Goal: Task Accomplishment & Management: Use online tool/utility

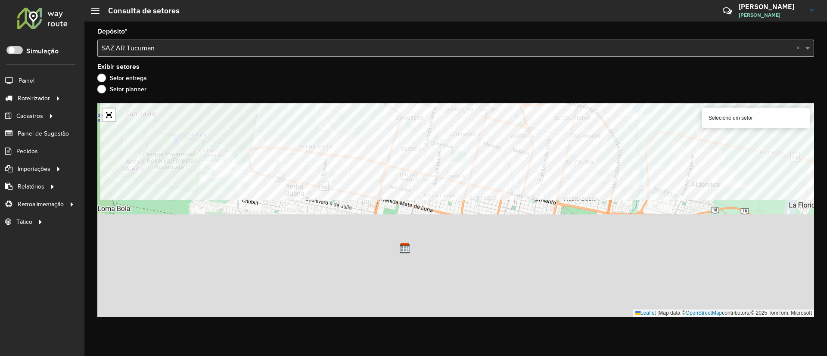
click at [390, 86] on formly-group "Depósito * Selecione um depósito × SAZ AR Tucuman × Exibir setores Setor entreg…" at bounding box center [455, 172] width 716 height 288
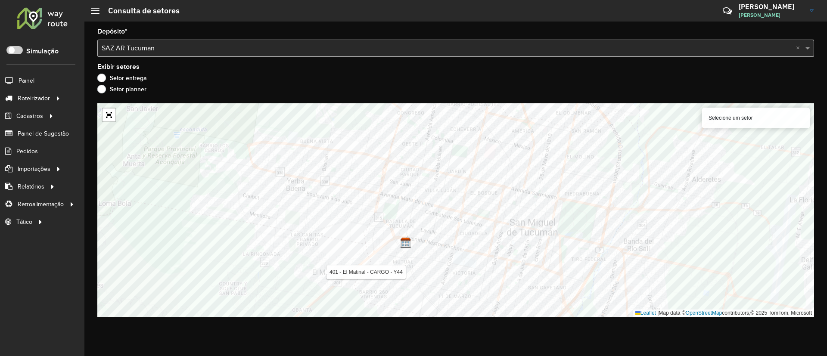
click at [401, 69] on formly-group "Depósito * Selecione um depósito × SAZ AR Tucuman × Exibir setores Setor entreg…" at bounding box center [455, 172] width 716 height 288
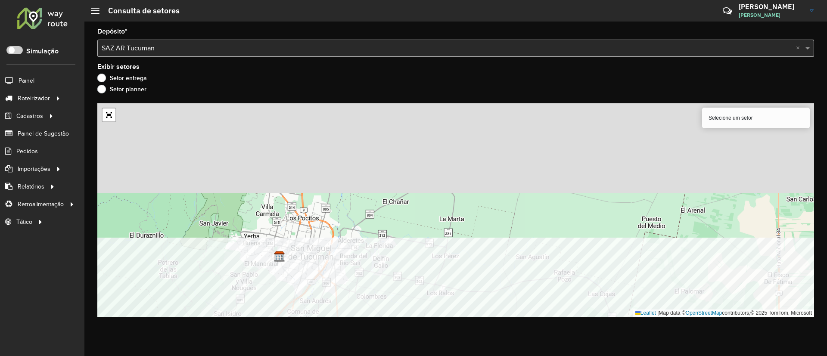
click at [401, 321] on div "Depósito * Selecione um depósito × SAZ AR Tucuman × Exibir setores Setor entreg…" at bounding box center [455, 189] width 742 height 334
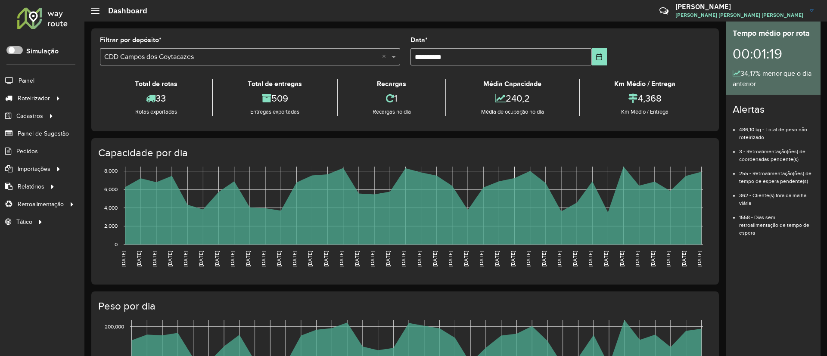
click at [12, 53] on span at bounding box center [14, 50] width 16 height 8
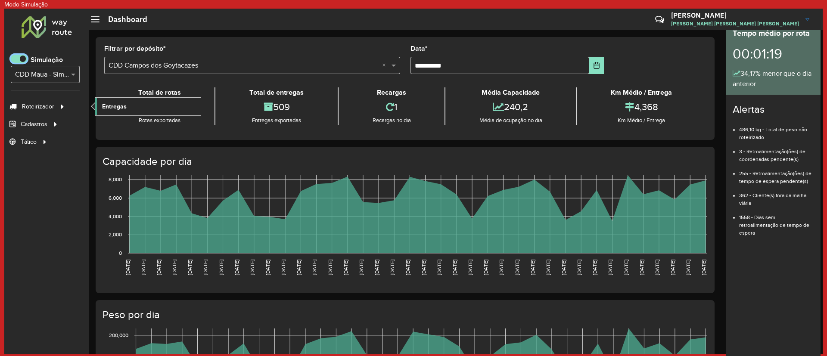
click at [102, 102] on span "Entregas" at bounding box center [114, 106] width 25 height 9
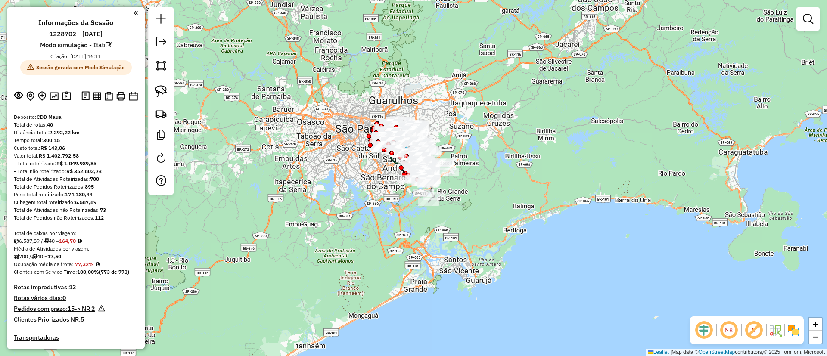
click at [808, 15] on em at bounding box center [807, 19] width 10 height 10
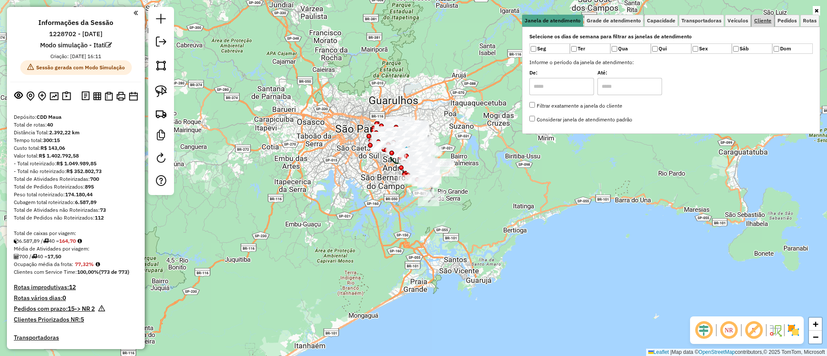
click at [760, 20] on span "Cliente" at bounding box center [762, 20] width 17 height 5
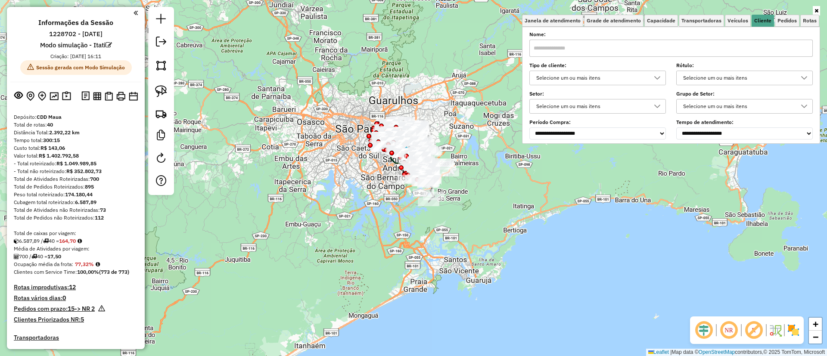
click at [635, 78] on div "Selecione um ou mais itens" at bounding box center [591, 78] width 116 height 14
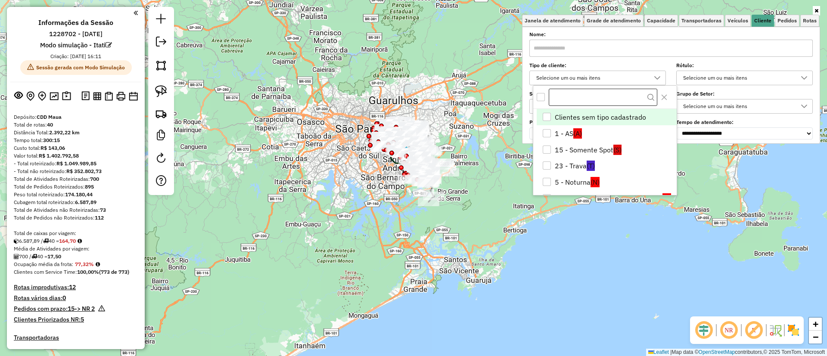
scroll to position [5, 30]
click at [577, 180] on li "5 - Noturna (N)" at bounding box center [606, 182] width 140 height 16
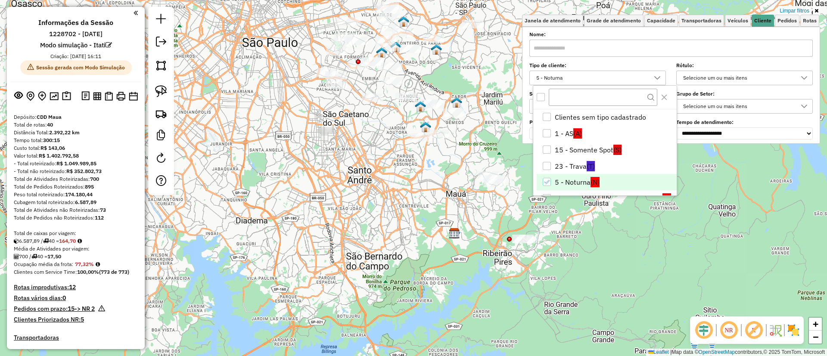
click at [789, 328] on img at bounding box center [793, 330] width 14 height 14
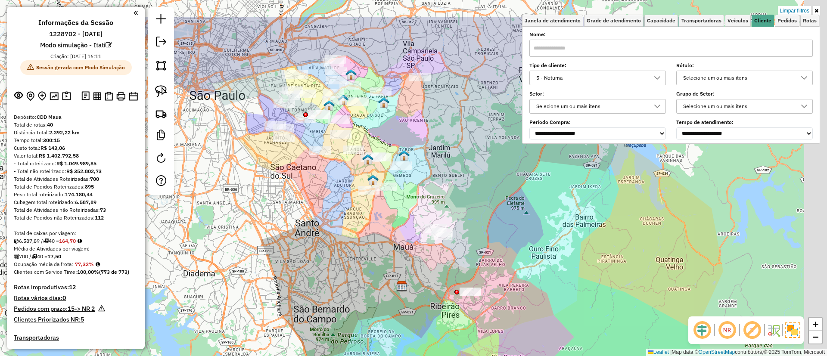
drag, startPoint x: 393, startPoint y: 206, endPoint x: 341, endPoint y: 259, distance: 74.3
click at [341, 259] on div "Limpar filtros Janela de atendimento Grade de atendimento Capacidade Transporta…" at bounding box center [413, 178] width 827 height 356
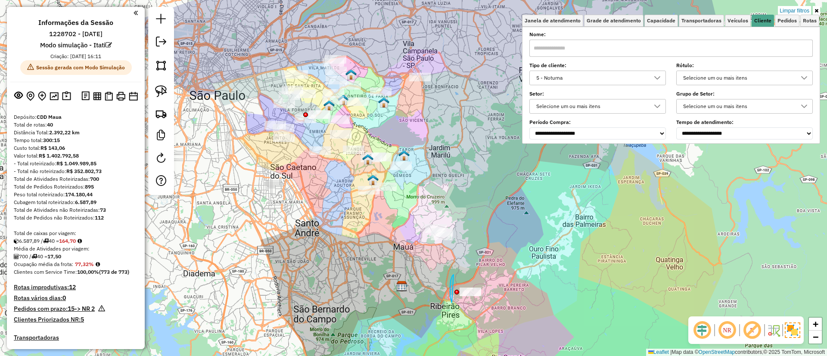
drag, startPoint x: 454, startPoint y: 275, endPoint x: 502, endPoint y: 281, distance: 48.2
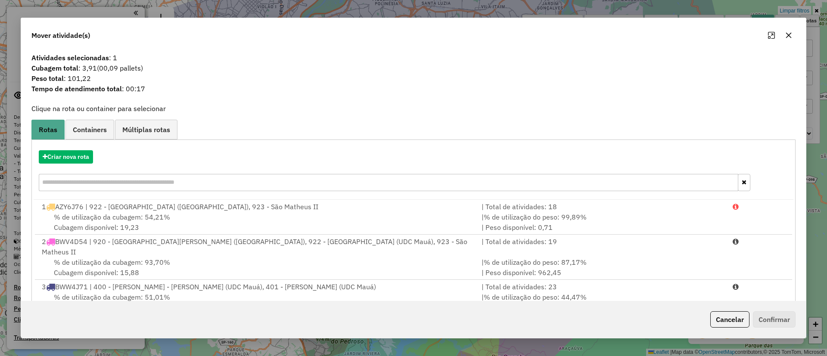
click at [725, 321] on button "Cancelar" at bounding box center [729, 319] width 39 height 16
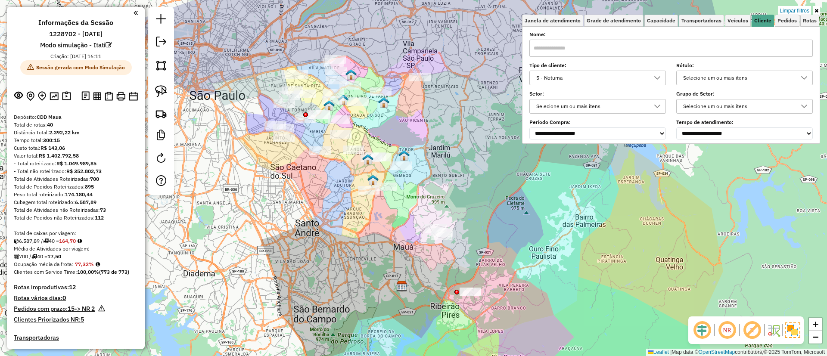
click at [420, 60] on div "Limpar filtros Janela de atendimento Grade de atendimento Capacidade Transporta…" at bounding box center [413, 178] width 827 height 356
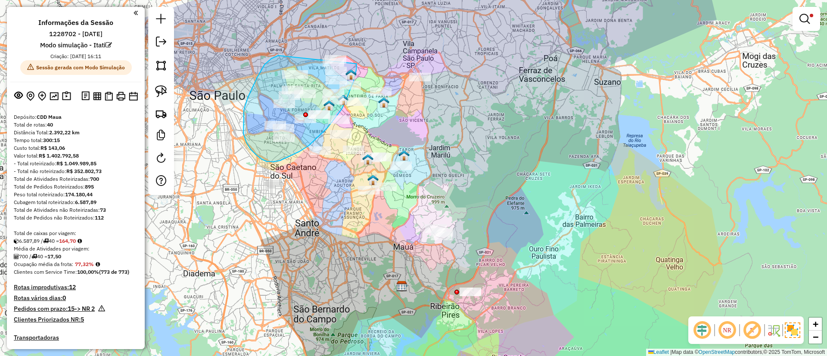
drag, startPoint x: 278, startPoint y: 56, endPoint x: 356, endPoint y: 42, distance: 78.7
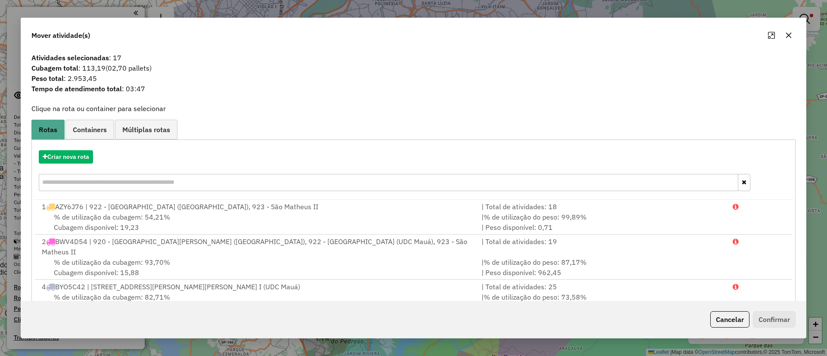
click at [81, 149] on div "Criar nova rota" at bounding box center [413, 172] width 759 height 56
click at [82, 152] on button "Criar nova rota" at bounding box center [66, 156] width 54 height 13
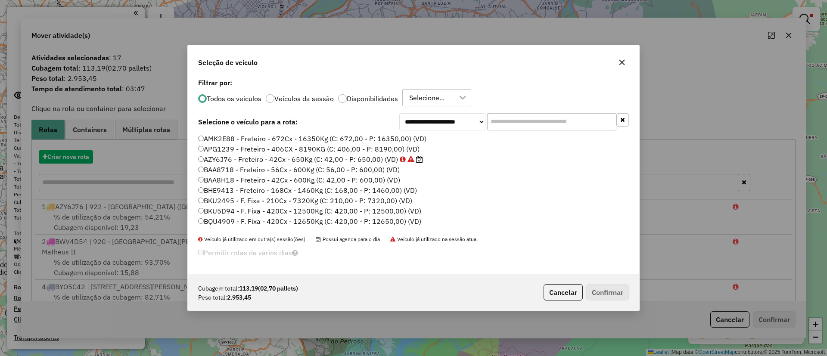
click at [511, 118] on input "text" at bounding box center [551, 121] width 129 height 17
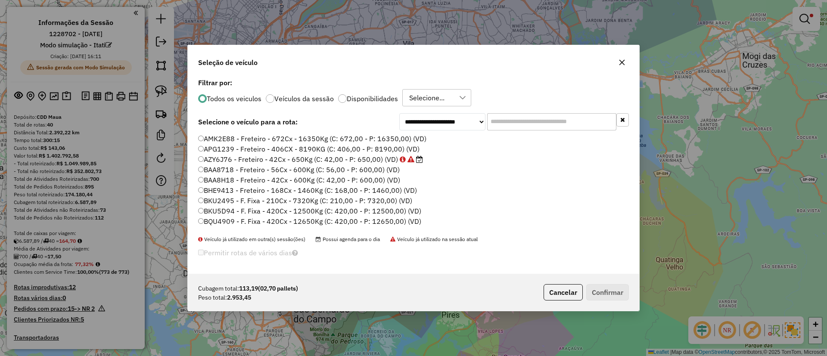
scroll to position [5, 3]
paste input "*******"
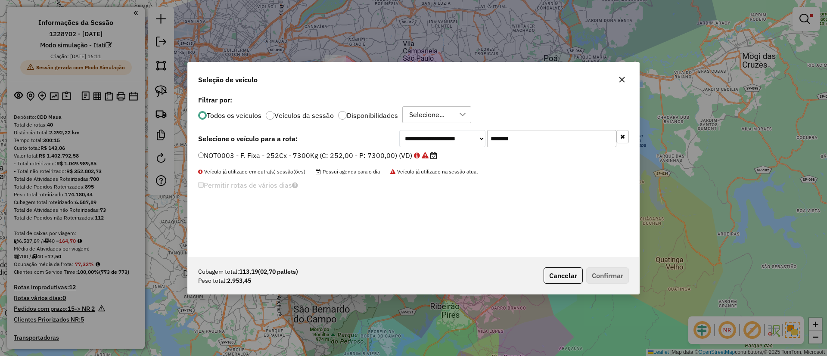
type input "*******"
click at [409, 152] on label "NOT0003 - F. Fixa - 252Cx - 7300Kg (C: 252,00 - P: 7300,00) (VD)" at bounding box center [317, 155] width 239 height 10
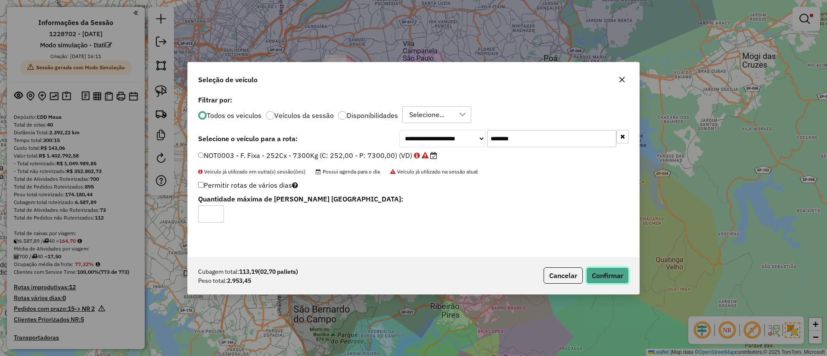
click at [603, 269] on button "Confirmar" at bounding box center [607, 275] width 43 height 16
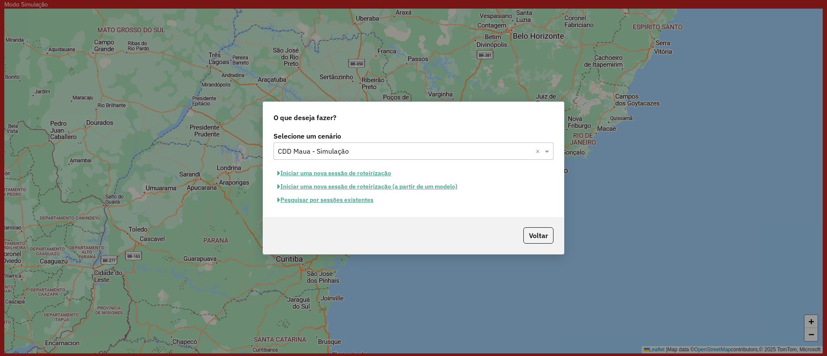
click at [334, 201] on button "Pesquisar por sessões existentes" at bounding box center [325, 199] width 104 height 13
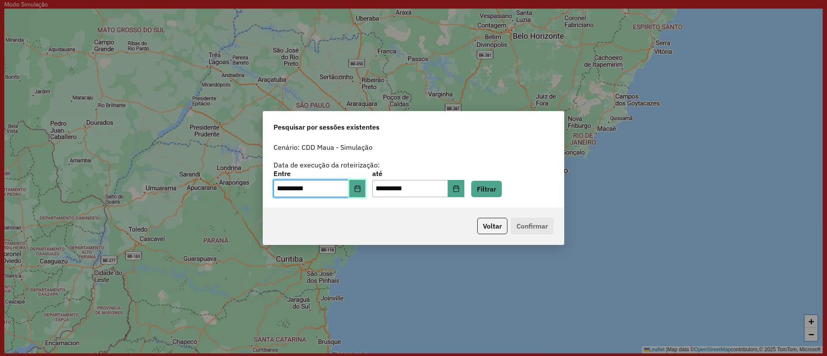
click at [365, 189] on button "Choose Date" at bounding box center [357, 188] width 16 height 17
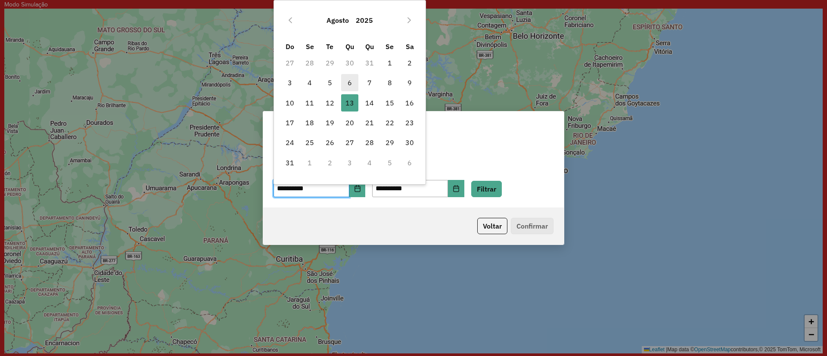
click at [353, 81] on span "6" at bounding box center [349, 82] width 17 height 17
type input "**********"
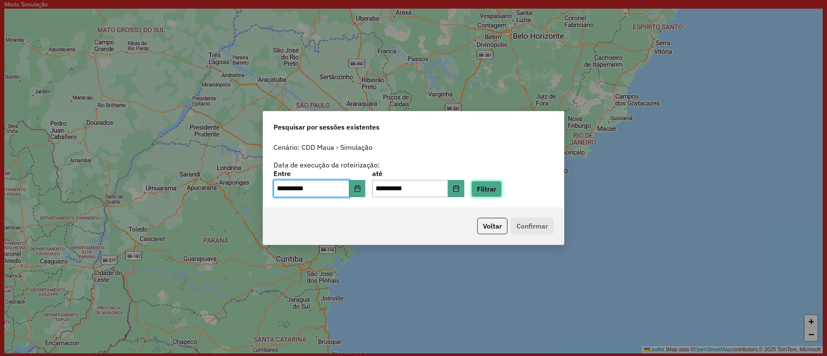
click at [495, 189] on button "Filtrar" at bounding box center [486, 189] width 31 height 16
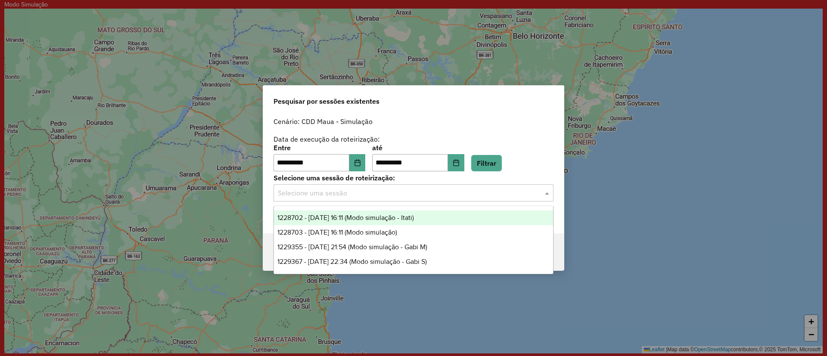
click at [458, 188] on input "text" at bounding box center [405, 193] width 254 height 10
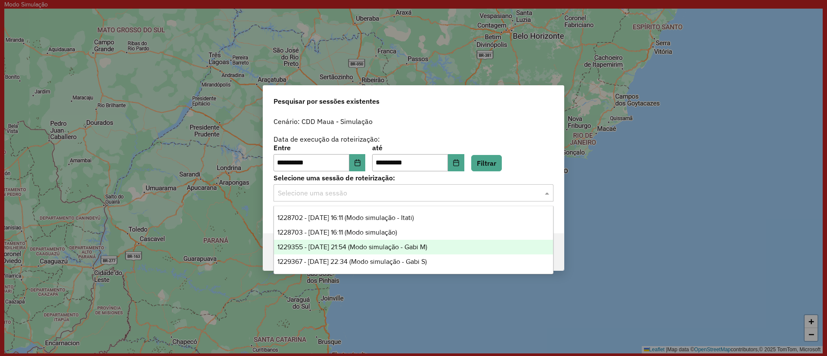
click at [427, 244] on span "1229355 - 06/08/2025 21:54 (Modo simulação - Gabi M)" at bounding box center [352, 246] width 150 height 7
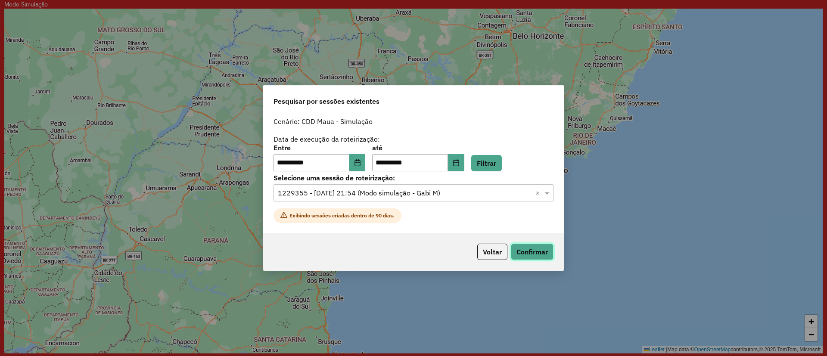
click at [542, 256] on button "Confirmar" at bounding box center [532, 252] width 43 height 16
click at [375, 186] on div "Selecione uma sessão × 1229355 - 06/08/2025 21:54 (Modo simulação - Gabi M) ×" at bounding box center [413, 192] width 280 height 17
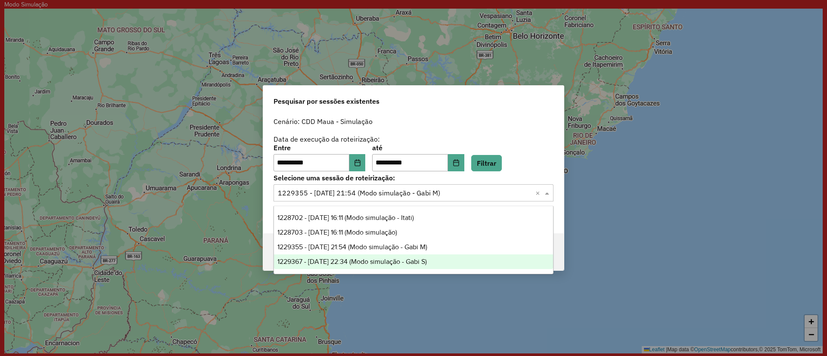
click at [377, 255] on div "1229367 - 06/08/2025 22:34 (Modo simulação - Gabi S)" at bounding box center [413, 261] width 279 height 15
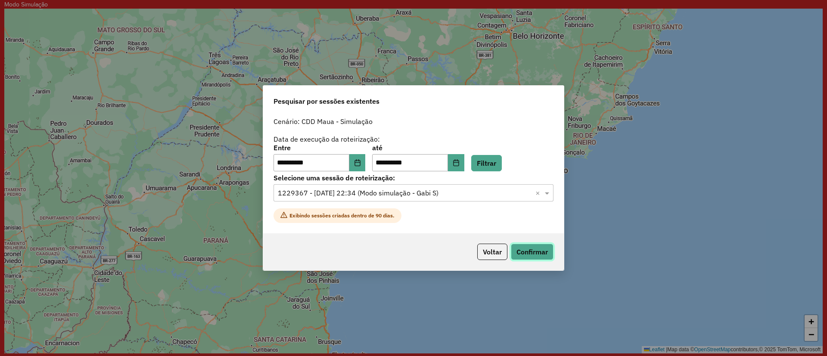
click at [530, 251] on button "Confirmar" at bounding box center [532, 252] width 43 height 16
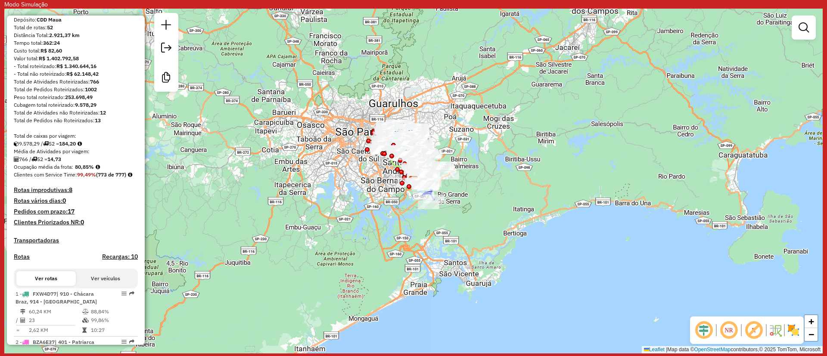
scroll to position [194, 0]
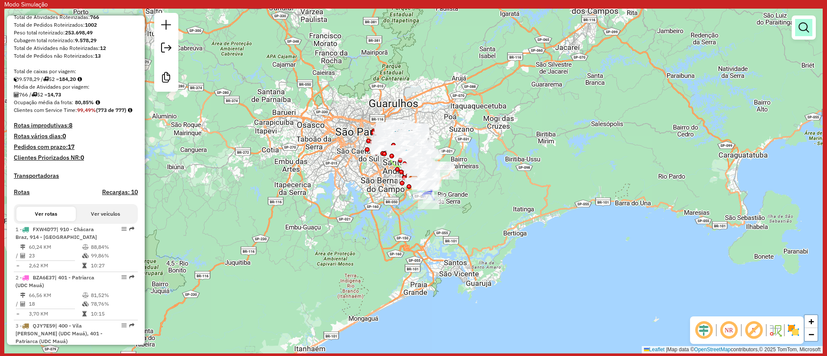
click at [803, 26] on em at bounding box center [803, 27] width 10 height 10
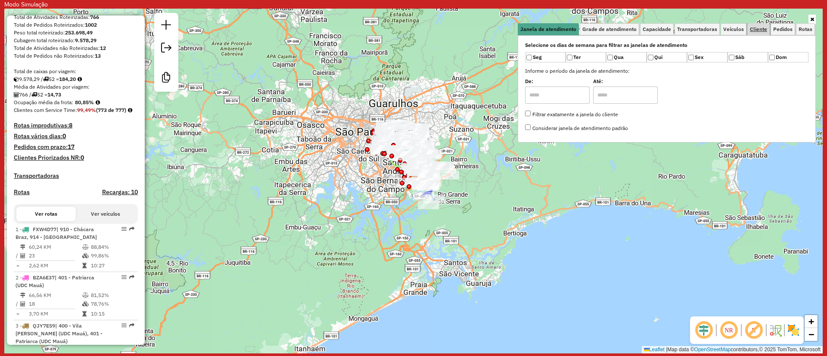
click at [749, 31] on link "Cliente" at bounding box center [758, 29] width 22 height 12
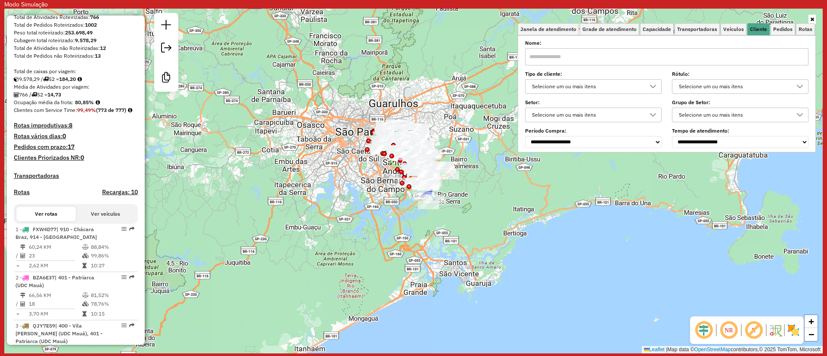
click at [610, 98] on div "**********" at bounding box center [666, 94] width 283 height 106
click at [611, 91] on div "Selecione um ou mais itens" at bounding box center [587, 87] width 116 height 14
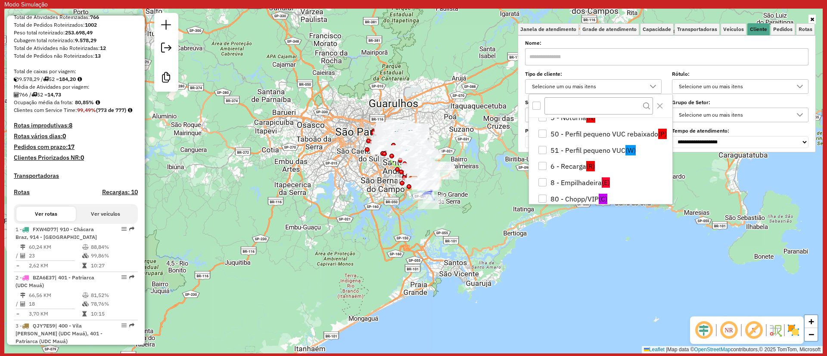
scroll to position [51, 0]
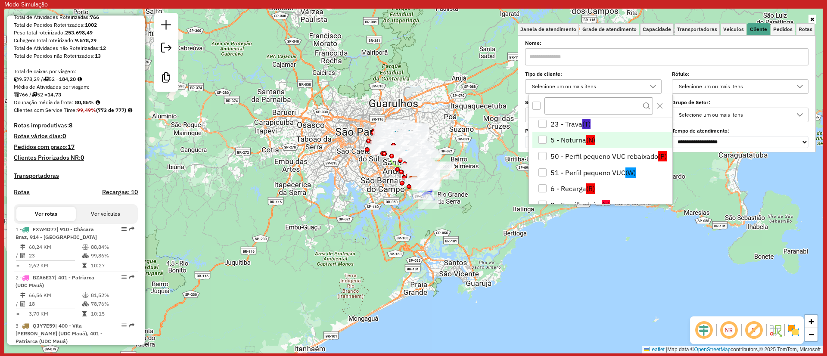
click at [548, 134] on li "5 - Noturna (N)" at bounding box center [602, 140] width 140 height 16
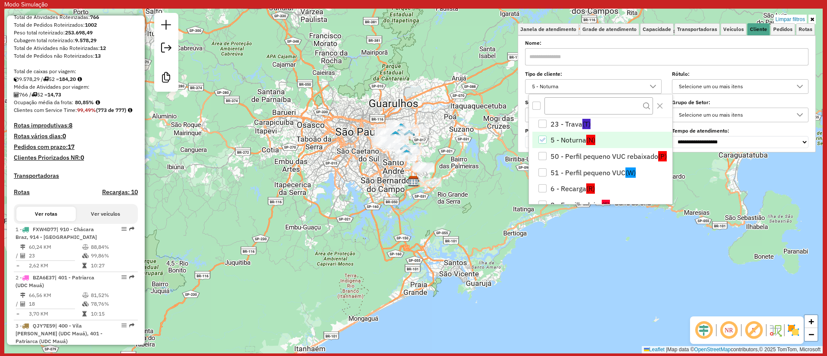
scroll to position [0, 0]
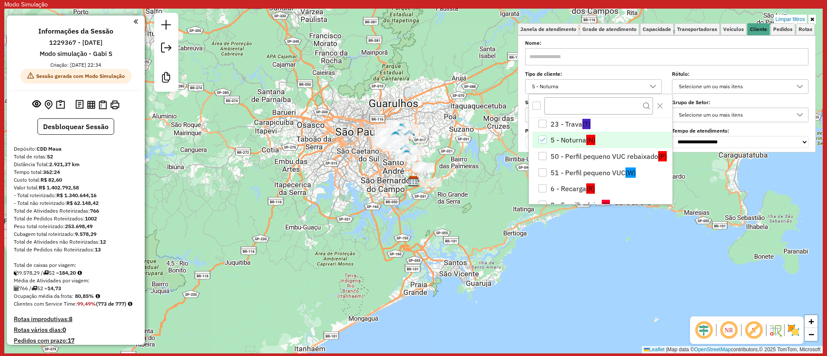
click at [430, 144] on div "Limpar filtros Janela de atendimento Grade de atendimento Capacidade Transporta…" at bounding box center [413, 181] width 818 height 345
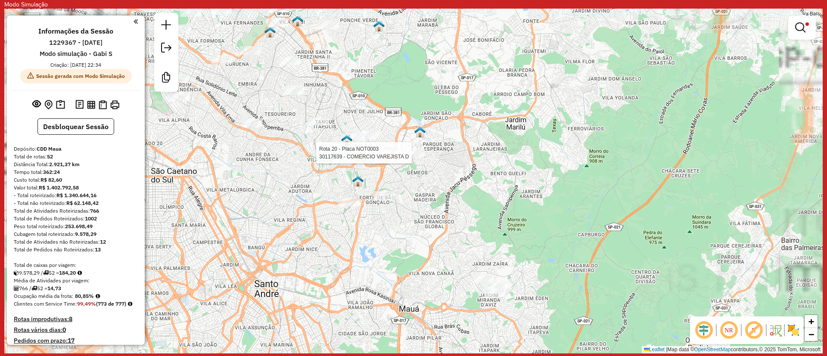
select select "**********"
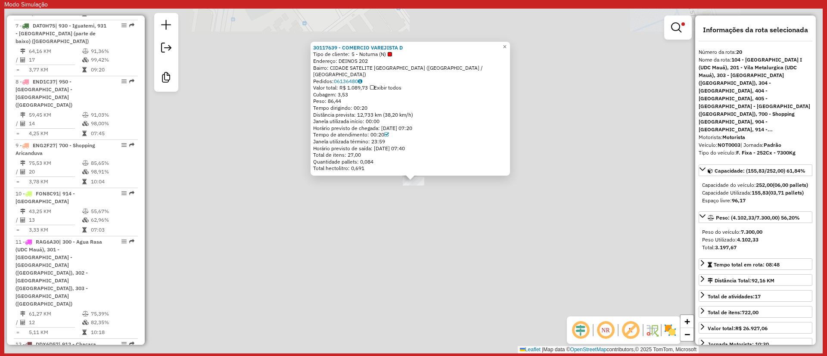
scroll to position [1434, 0]
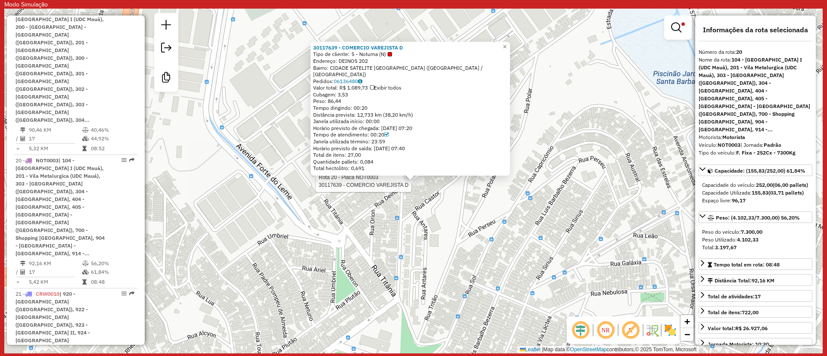
click at [734, 142] on strong "NOT0003" at bounding box center [728, 145] width 23 height 6
copy div "NOT0003"
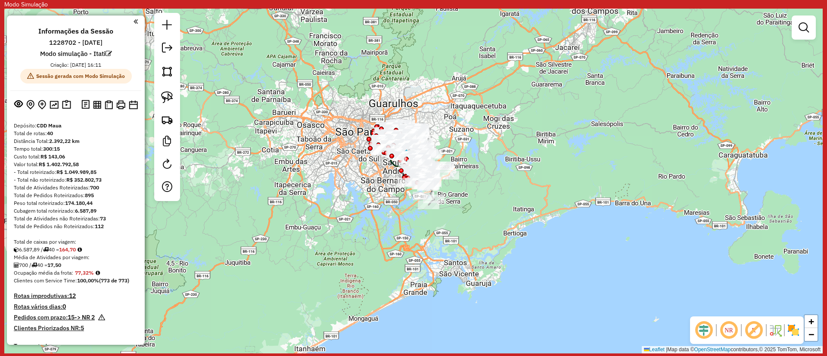
click at [804, 34] on link at bounding box center [803, 27] width 17 height 17
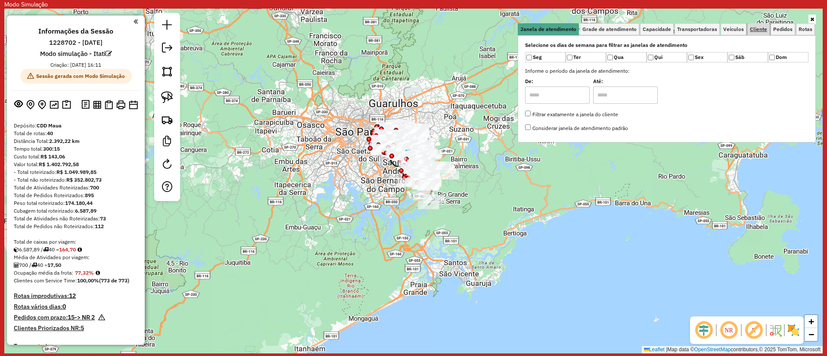
click at [753, 27] on span "Cliente" at bounding box center [758, 29] width 17 height 5
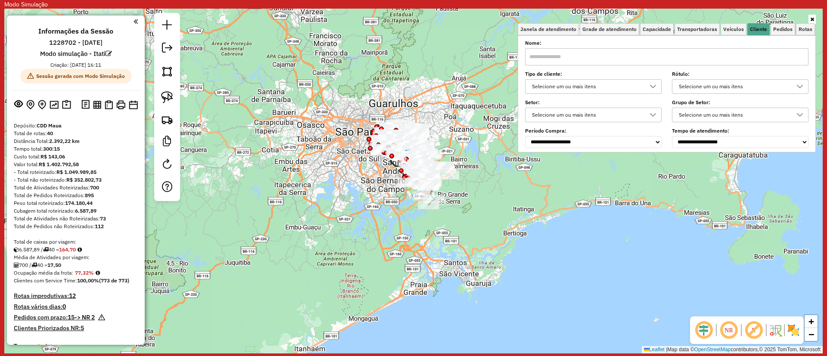
click at [595, 80] on div "Tipo de cliente: Selecione um ou mais itens" at bounding box center [593, 83] width 136 height 22
click at [596, 81] on div "Selecione um ou mais itens" at bounding box center [587, 87] width 116 height 14
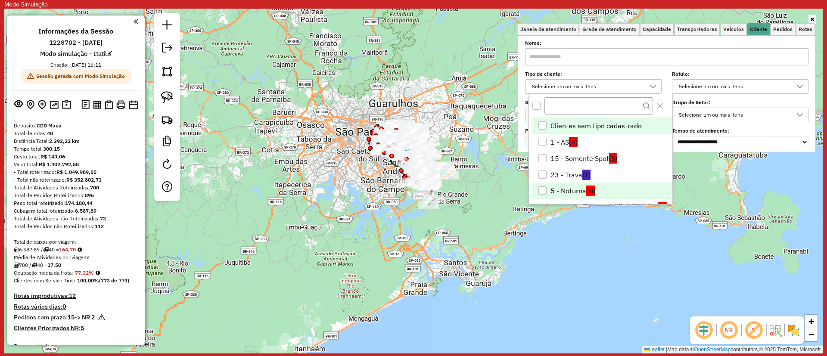
click at [546, 187] on div "5 - Noturna" at bounding box center [542, 190] width 8 height 8
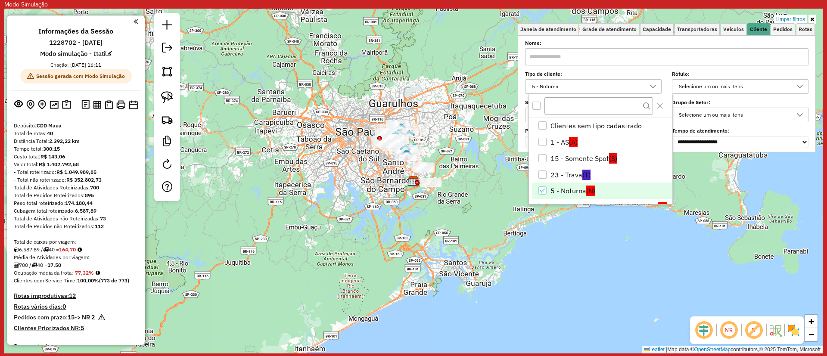
click at [373, 170] on div "Limpar filtros Janela de atendimento Grade de atendimento Capacidade Transporta…" at bounding box center [413, 181] width 818 height 345
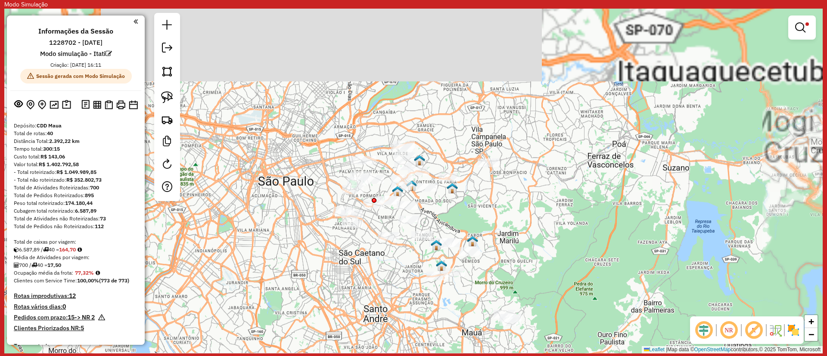
drag, startPoint x: 396, startPoint y: 146, endPoint x: 344, endPoint y: 287, distance: 150.5
click at [343, 289] on div "Limpar filtros Janela de atendimento Grade de atendimento Capacidade Transporta…" at bounding box center [413, 181] width 818 height 345
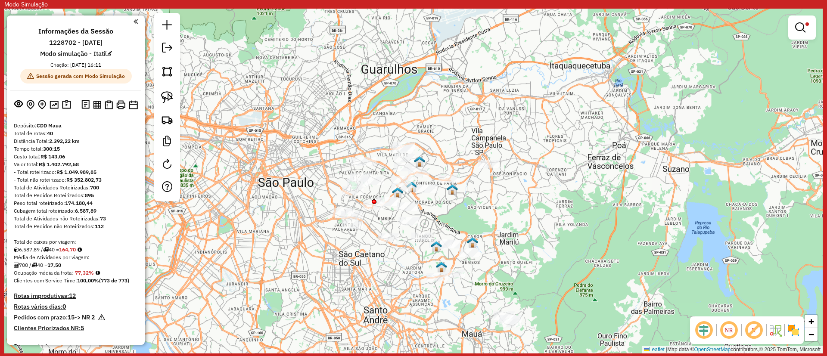
click at [795, 332] on img at bounding box center [793, 330] width 14 height 14
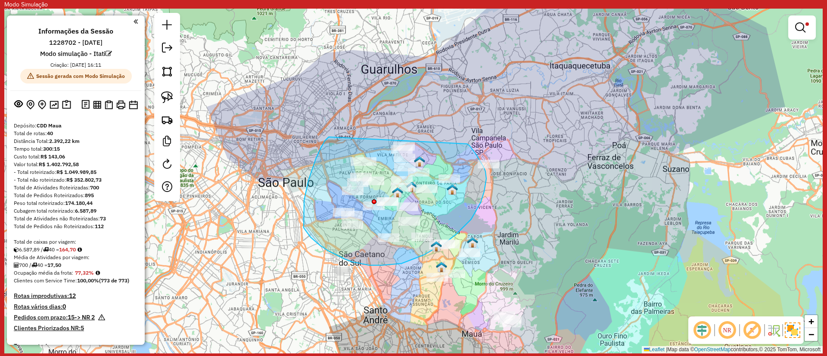
drag, startPoint x: 328, startPoint y: 137, endPoint x: 467, endPoint y: 144, distance: 138.4
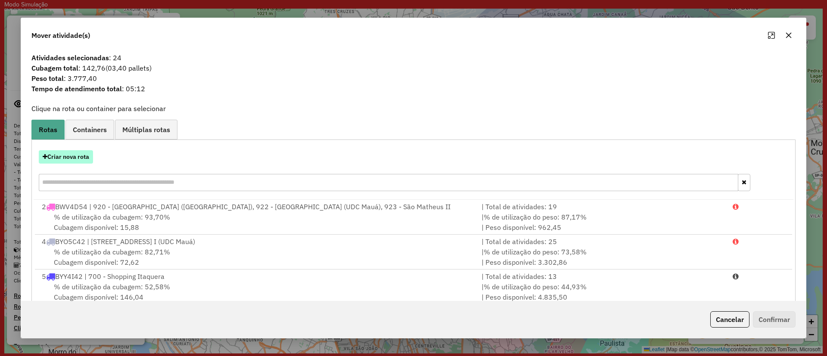
click at [84, 158] on button "Criar nova rota" at bounding box center [66, 156] width 54 height 13
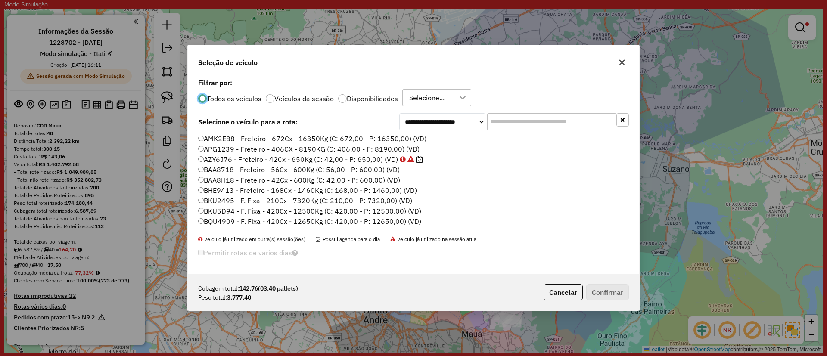
scroll to position [5, 3]
click at [520, 115] on input "text" at bounding box center [551, 121] width 129 height 17
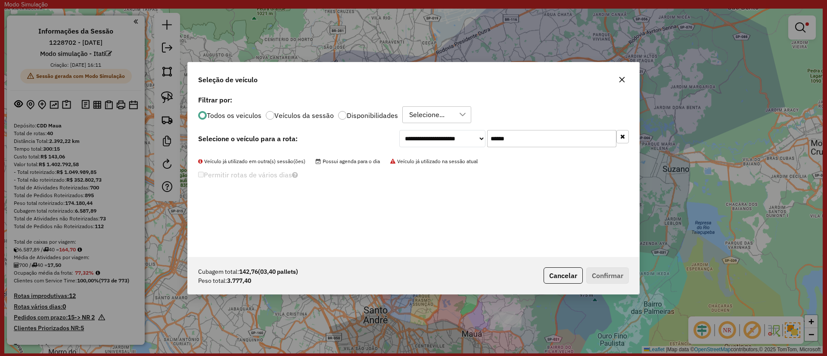
drag, startPoint x: 338, startPoint y: 119, endPoint x: 345, endPoint y: 117, distance: 7.5
click at [338, 118] on div at bounding box center [342, 115] width 9 height 9
click at [404, 111] on div "ROTA - 06/08 - PROMAX, 23.02" at bounding box center [436, 114] width 69 height 17
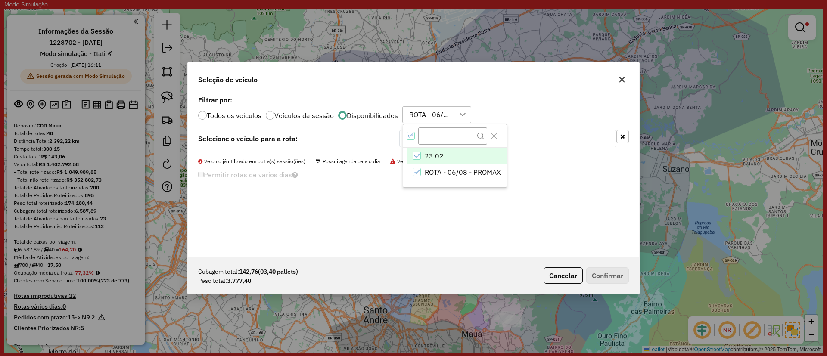
scroll to position [6, 39]
click at [220, 118] on label "Todos os veiculos" at bounding box center [234, 115] width 55 height 7
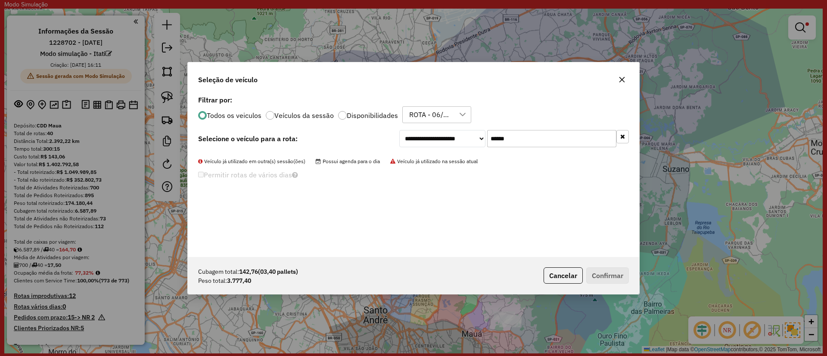
drag, startPoint x: 526, startPoint y: 139, endPoint x: 448, endPoint y: 140, distance: 77.5
click at [448, 140] on div "**********" at bounding box center [513, 138] width 229 height 17
paste input "*"
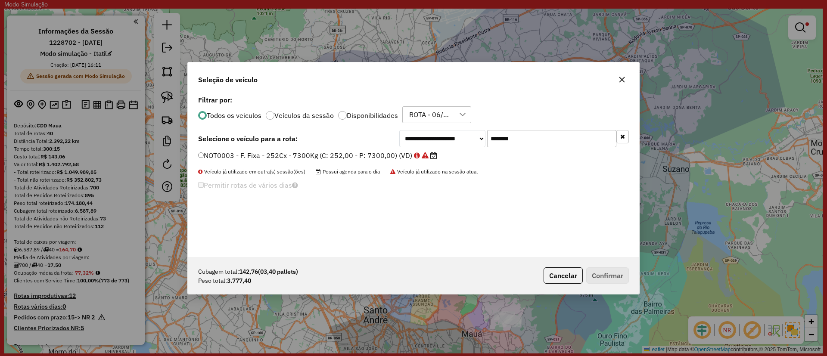
click at [424, 153] on icon at bounding box center [424, 155] width 7 height 7
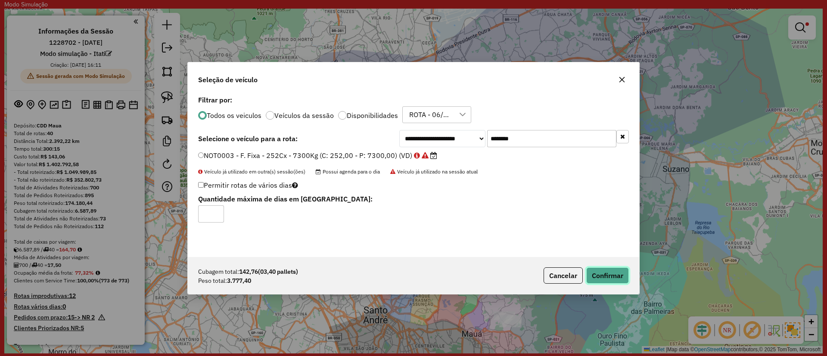
click at [615, 280] on button "Confirmar" at bounding box center [607, 275] width 43 height 16
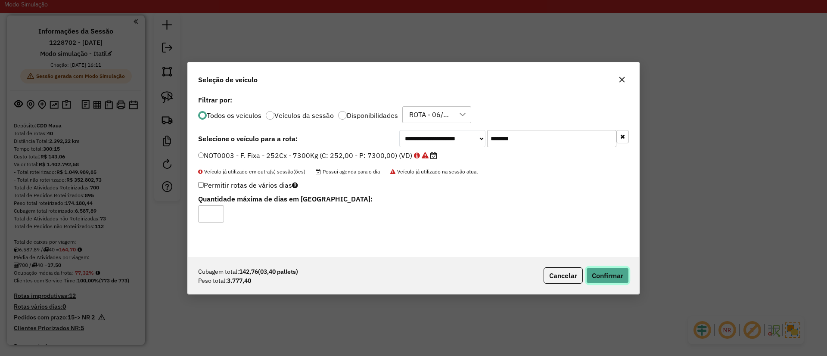
click at [604, 269] on button "Confirmar" at bounding box center [607, 275] width 43 height 16
click at [536, 141] on input "*******" at bounding box center [551, 138] width 129 height 17
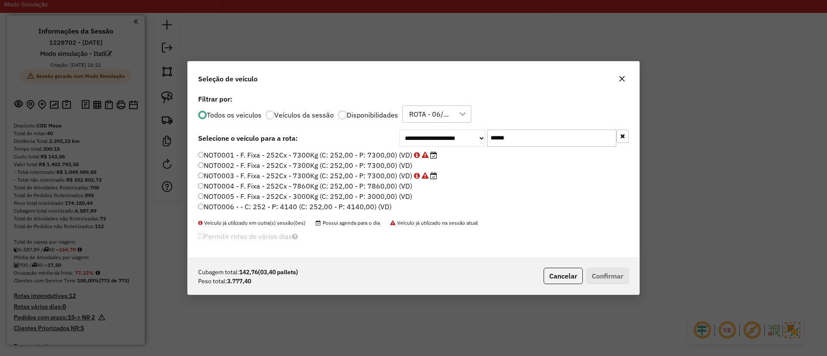
type input "******"
click at [359, 155] on label "NOT0001 - F. Fixa - 252Cx - 7300Kg (C: 252,00 - P: 7300,00) (VD)" at bounding box center [317, 155] width 239 height 10
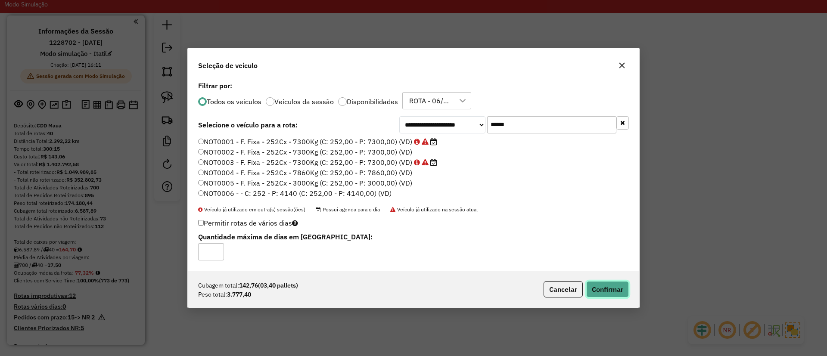
click at [597, 289] on button "Confirmar" at bounding box center [607, 289] width 43 height 16
